Goal: Task Accomplishment & Management: Manage account settings

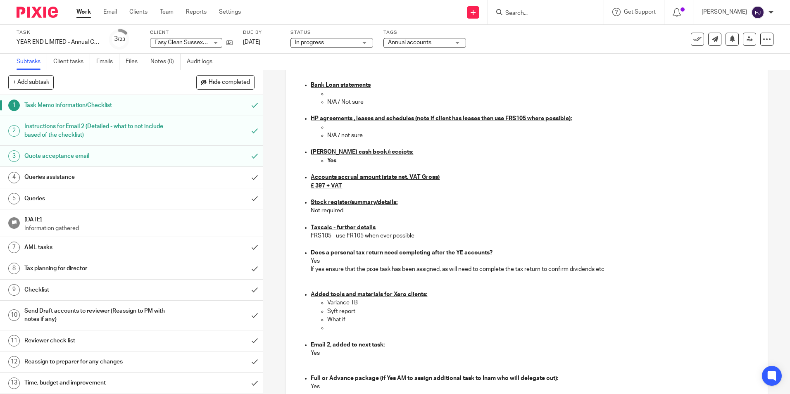
scroll to position [620, 0]
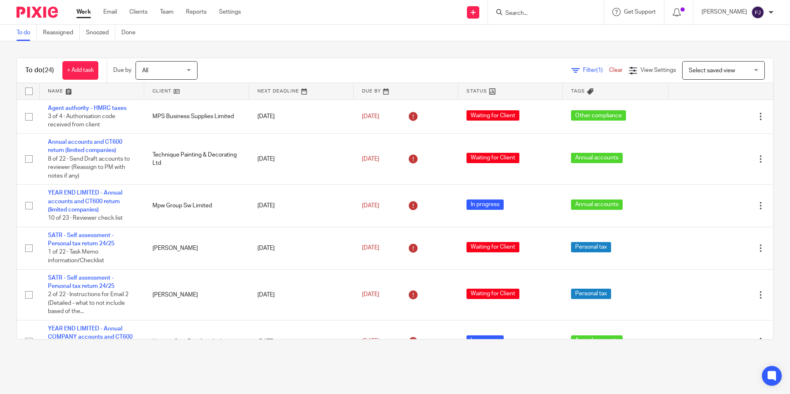
scroll to position [741, 0]
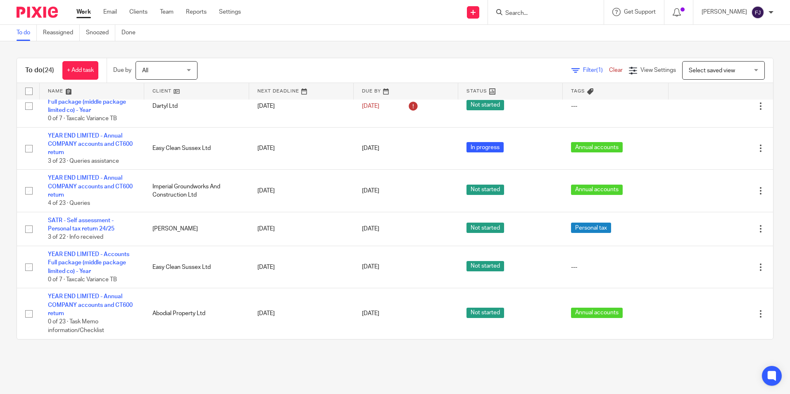
click at [76, 9] on div "Work Email Clients Team Reports Settings Work Email Clients Team Reports Settin…" at bounding box center [160, 12] width 185 height 24
click at [80, 9] on link "Work" at bounding box center [83, 12] width 14 height 8
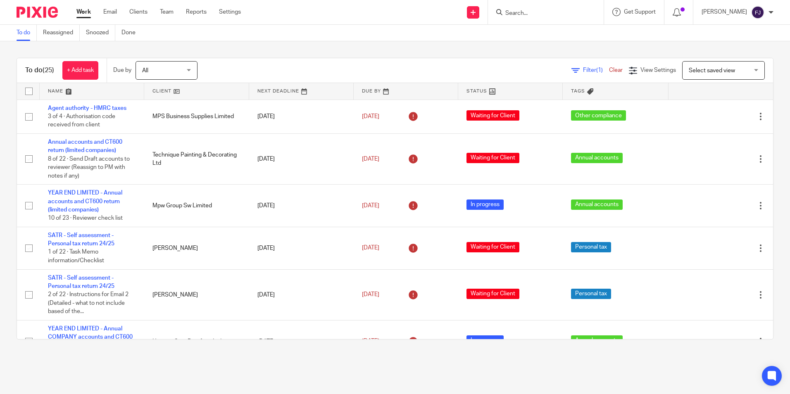
scroll to position [455, 0]
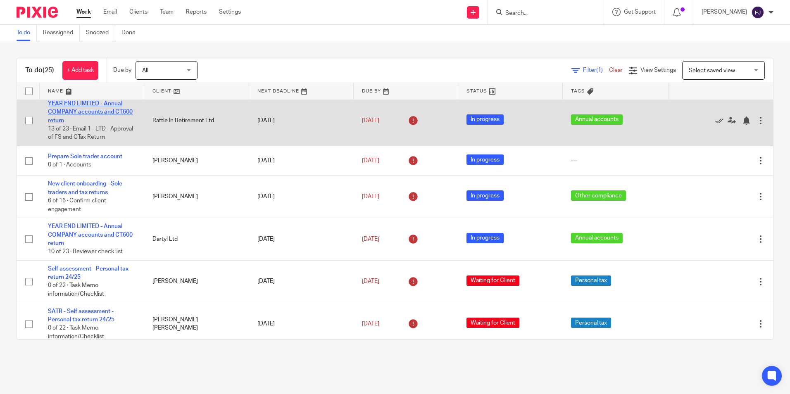
click at [100, 111] on link "YEAR END LIMITED - Annual COMPANY accounts and CT600 return" at bounding box center [90, 112] width 85 height 23
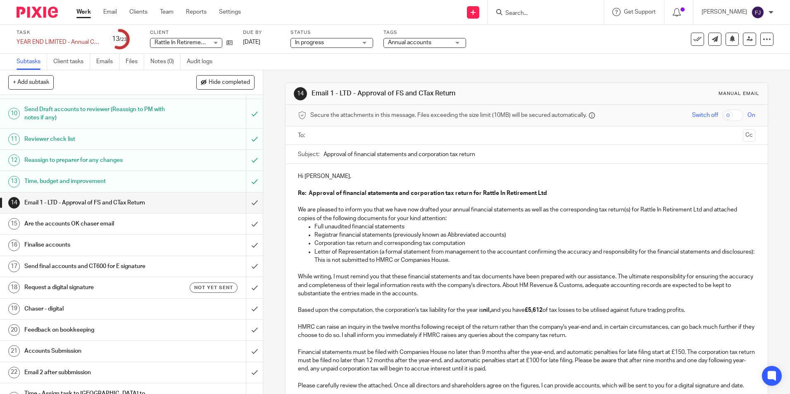
scroll to position [207, 0]
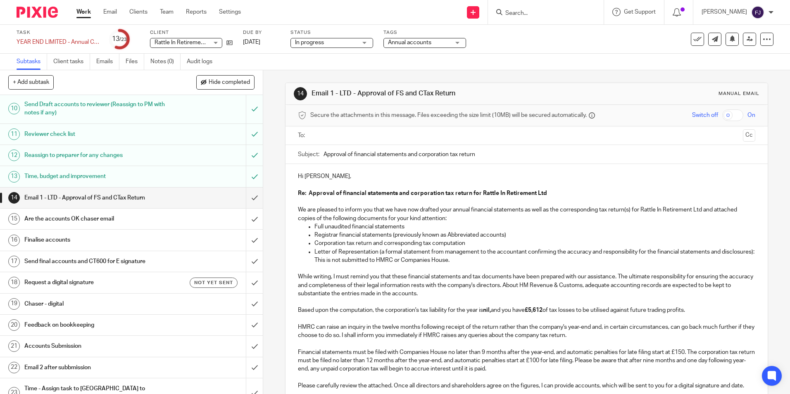
click at [82, 324] on h1 "Feedback on bookkeeping" at bounding box center [95, 325] width 142 height 12
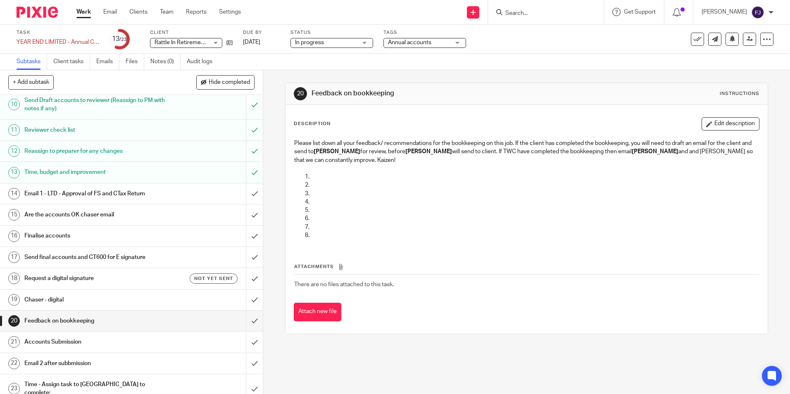
scroll to position [212, 0]
click at [68, 194] on h1 "Email 1 - LTD - Approval of FS and CTax Return" at bounding box center [95, 192] width 142 height 12
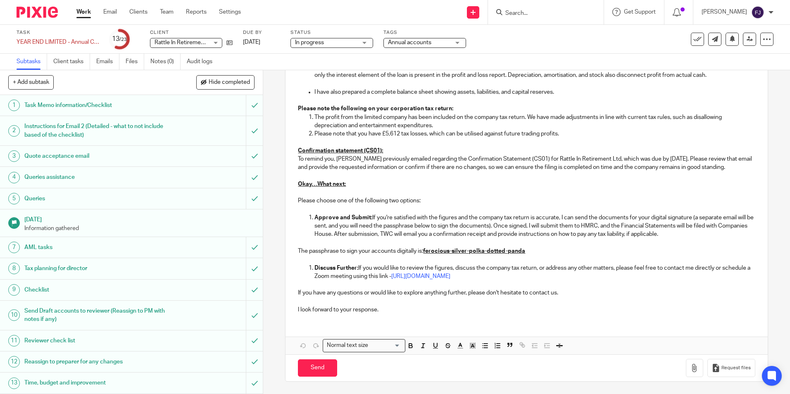
scroll to position [621, 0]
click at [382, 310] on p "I look forward to your response." at bounding box center [526, 310] width 457 height 8
click at [459, 368] on button "Save draft" at bounding box center [470, 369] width 52 height 18
drag, startPoint x: 463, startPoint y: 368, endPoint x: 470, endPoint y: 358, distance: 12.3
click at [463, 368] on button "Save draft" at bounding box center [470, 369] width 52 height 18
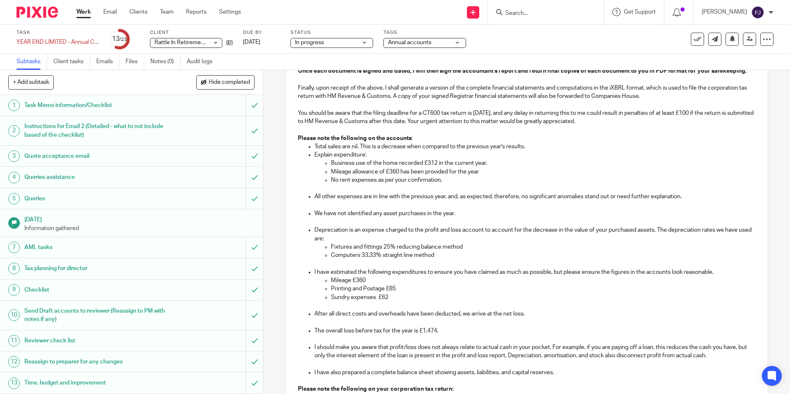
scroll to position [125, 0]
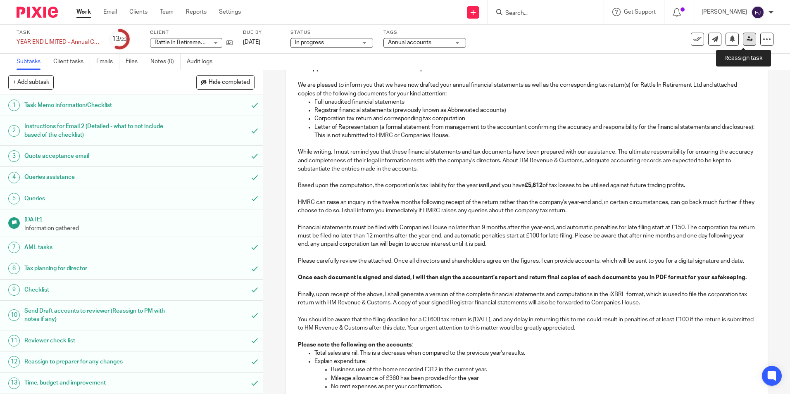
click at [747, 41] on icon at bounding box center [750, 39] width 6 height 6
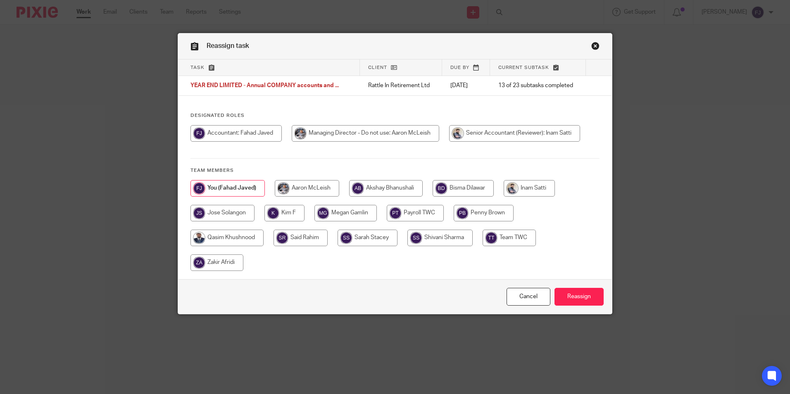
click at [303, 188] on input "radio" at bounding box center [307, 188] width 64 height 17
radio input "true"
click at [585, 299] on input "Reassign" at bounding box center [579, 297] width 49 height 18
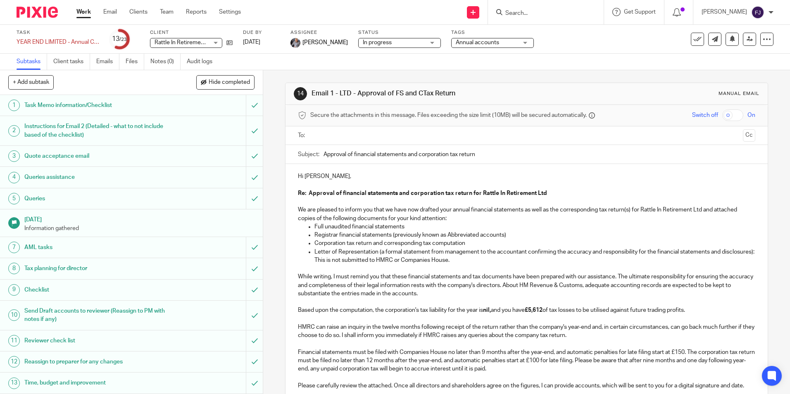
click at [78, 11] on link "Work" at bounding box center [83, 12] width 14 height 8
